Goal: Information Seeking & Learning: Learn about a topic

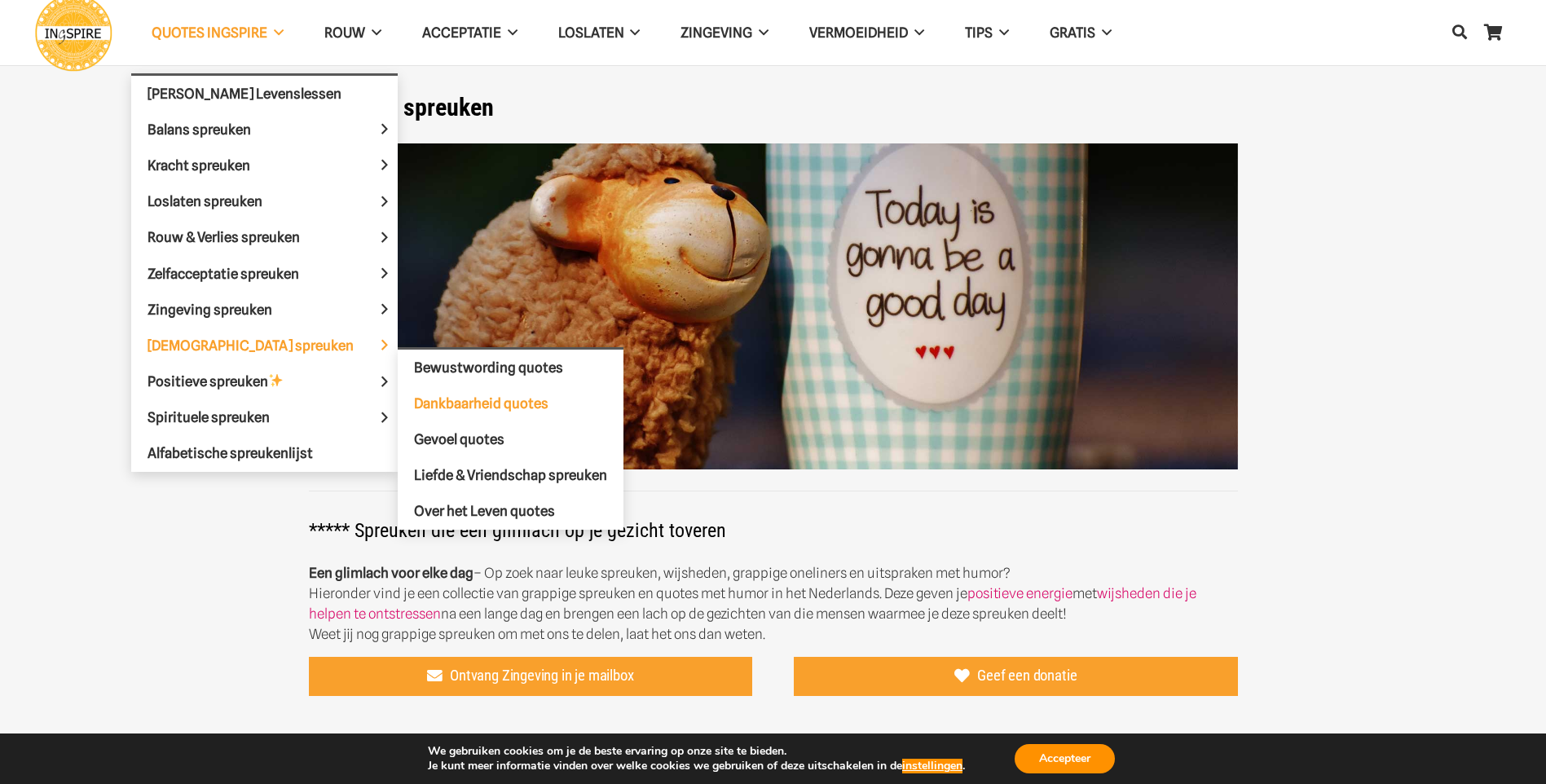
click at [414, 402] on span "Dankbaarheid quotes" at bounding box center [481, 403] width 135 height 16
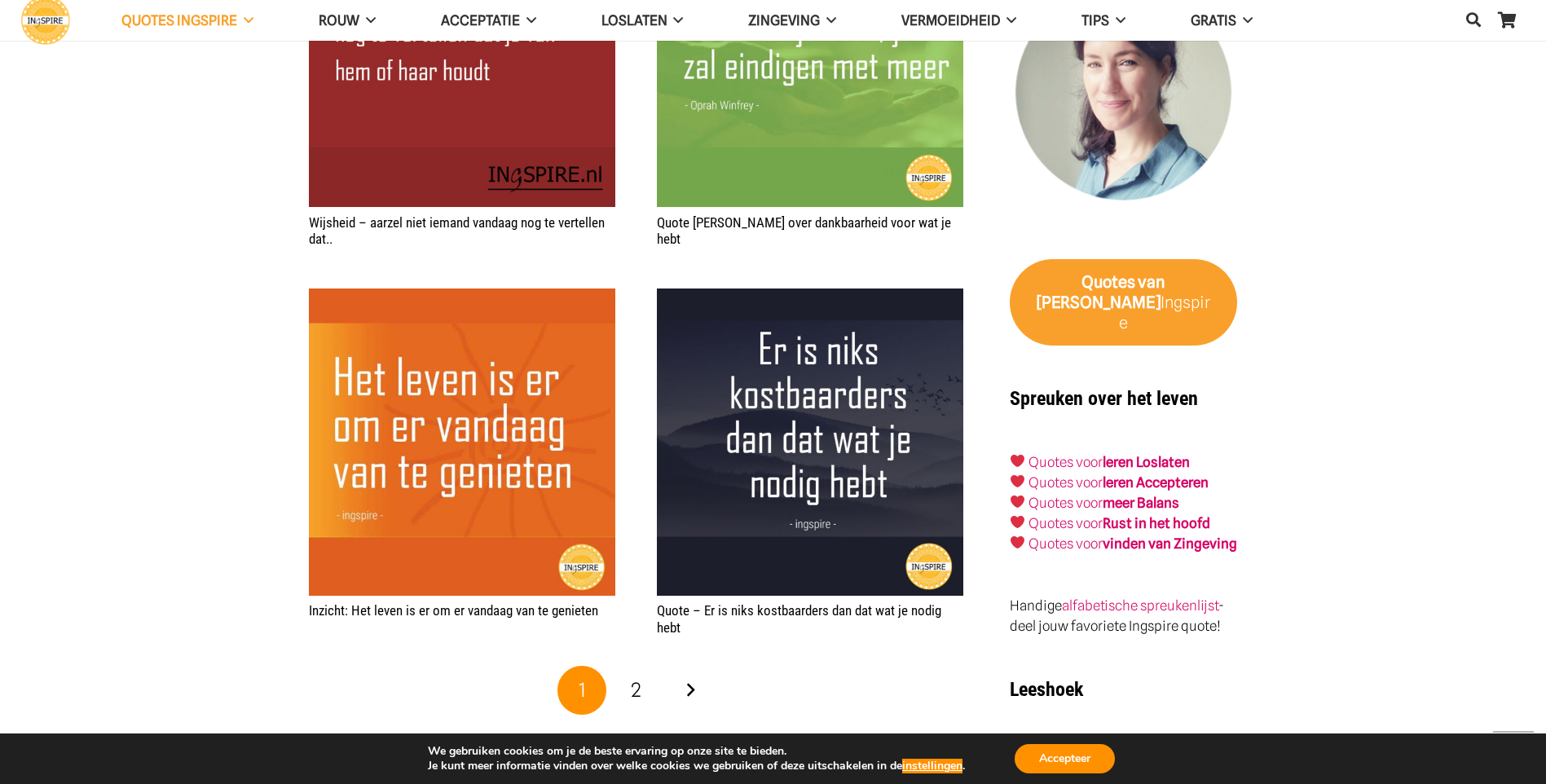
scroll to position [2445, 0]
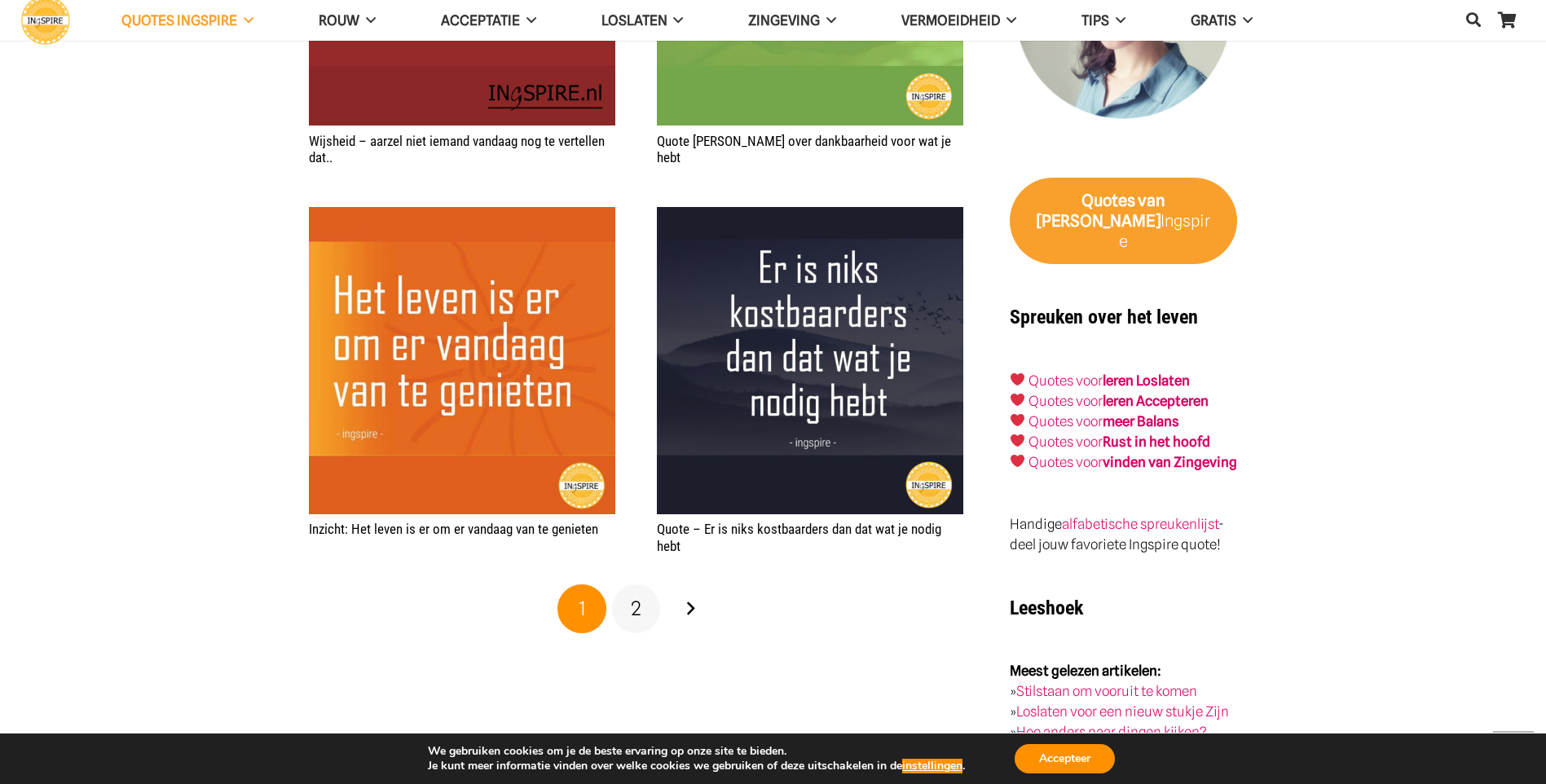
click at [633, 612] on span "2" at bounding box center [636, 607] width 10 height 23
